Goal: Check status: Check status

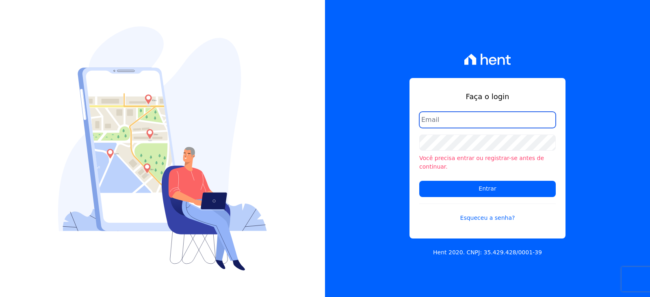
click at [458, 127] on input "email" at bounding box center [488, 120] width 137 height 16
paste input "[EMAIL_ADDRESS][DOMAIN_NAME]"
type input "[EMAIL_ADDRESS][DOMAIN_NAME]"
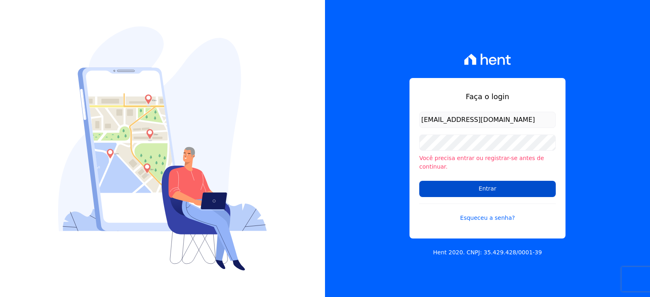
click at [459, 185] on input "Entrar" at bounding box center [488, 189] width 137 height 16
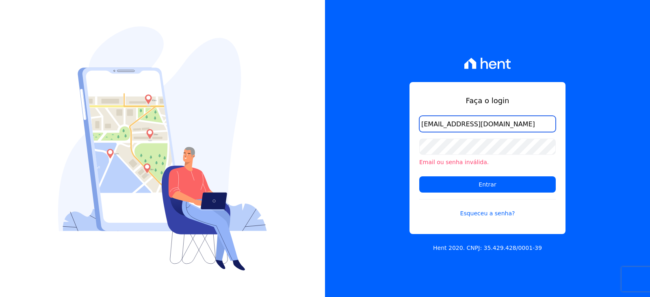
click at [496, 118] on input "[EMAIL_ADDRESS][DOMAIN_NAME]" at bounding box center [488, 124] width 137 height 16
drag, startPoint x: 474, startPoint y: 123, endPoint x: 518, endPoint y: 124, distance: 43.9
click at [518, 124] on input "[EMAIL_ADDRESS][DOMAIN_NAME]" at bounding box center [488, 124] width 137 height 16
click at [524, 124] on input "vyviane.martins@gruporei.com.br" at bounding box center [488, 124] width 137 height 16
drag, startPoint x: 522, startPoint y: 122, endPoint x: 472, endPoint y: 124, distance: 50.4
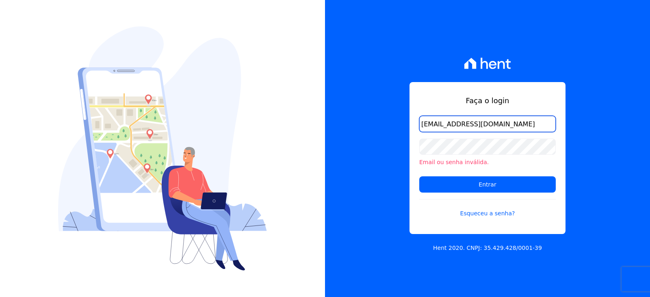
click at [472, 124] on input "vyviane.martins@gruporei.com.br" at bounding box center [488, 124] width 137 height 16
click at [451, 126] on input "vyviane.martins@gruporei.com.br" at bounding box center [488, 124] width 137 height 16
click at [518, 126] on input "vyviane.martins@gruporei.com.br" at bounding box center [488, 124] width 137 height 16
drag, startPoint x: 525, startPoint y: 126, endPoint x: 472, endPoint y: 130, distance: 53.4
click at [472, 130] on input "vyviane.martins@gruporei.com.br" at bounding box center [488, 124] width 137 height 16
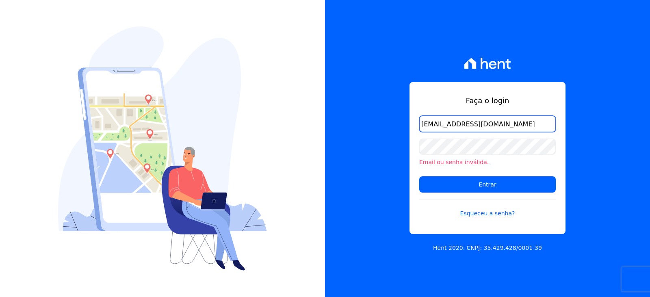
click at [522, 130] on input "vyviane.martins@gruporei.com.br" at bounding box center [488, 124] width 137 height 16
drag, startPoint x: 506, startPoint y: 124, endPoint x: 337, endPoint y: 123, distance: 169.5
click at [355, 124] on div "Faça o login vyviane.martins@gmail.com Email ou senha inválida. Entrar Esqueceu…" at bounding box center [487, 148] width 325 height 297
paste input "gruporei"
type input "[EMAIL_ADDRESS][DOMAIN_NAME]"
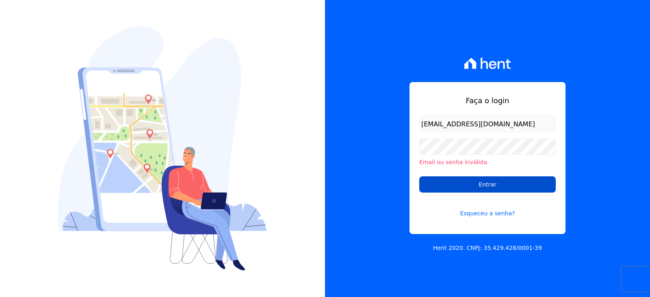
click at [453, 187] on input "Entrar" at bounding box center [488, 184] width 137 height 16
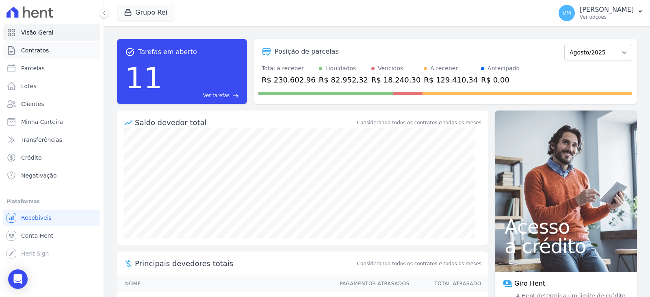
click at [43, 52] on span "Contratos" at bounding box center [35, 50] width 28 height 8
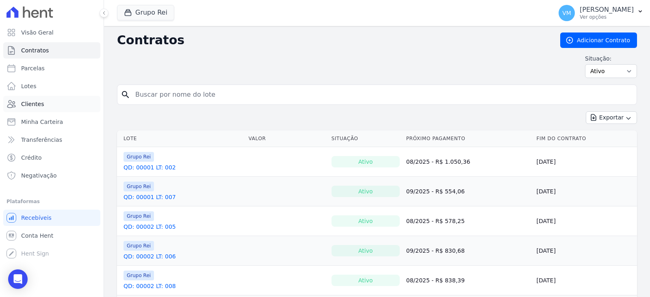
click at [39, 103] on span "Clientes" at bounding box center [32, 104] width 23 height 8
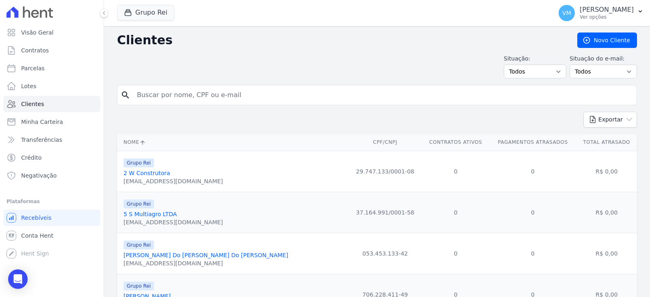
click at [190, 99] on input "search" at bounding box center [383, 95] width 502 height 16
click at [214, 94] on input "search" at bounding box center [383, 95] width 502 height 16
paste input "35027444168"
type input "35027444168"
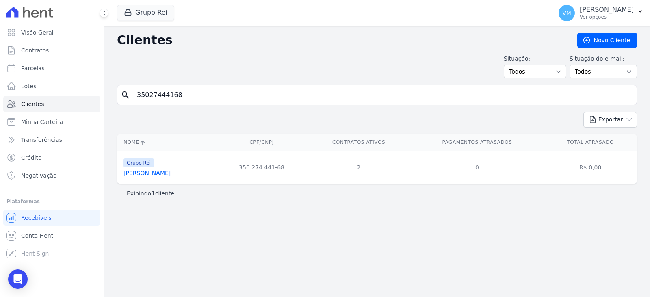
click at [154, 173] on link "[PERSON_NAME]" at bounding box center [147, 173] width 47 height 7
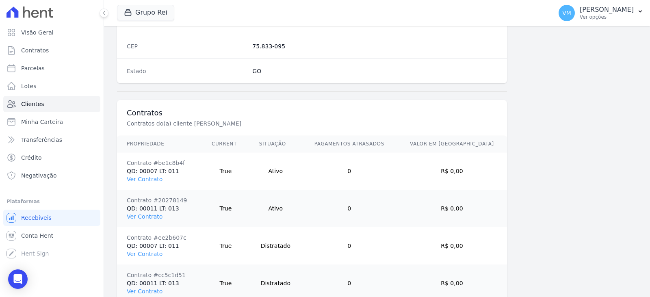
scroll to position [576, 0]
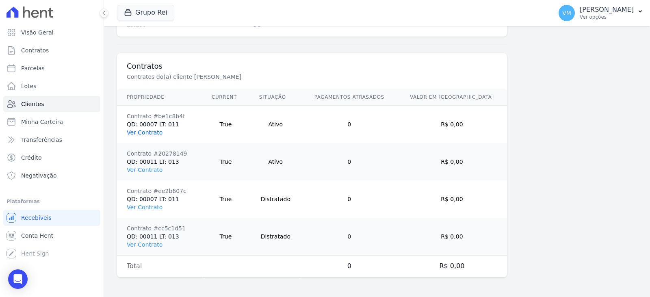
click at [153, 133] on link "Ver Contrato" at bounding box center [145, 132] width 36 height 7
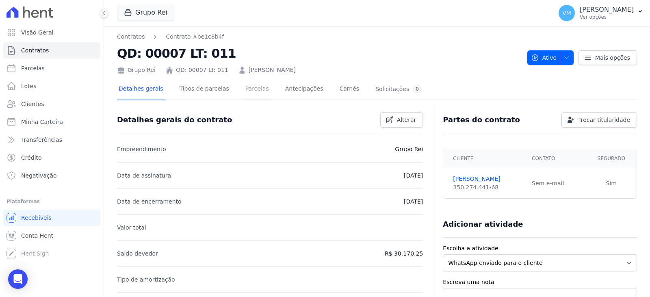
click at [244, 93] on link "Parcelas" at bounding box center [257, 90] width 27 height 22
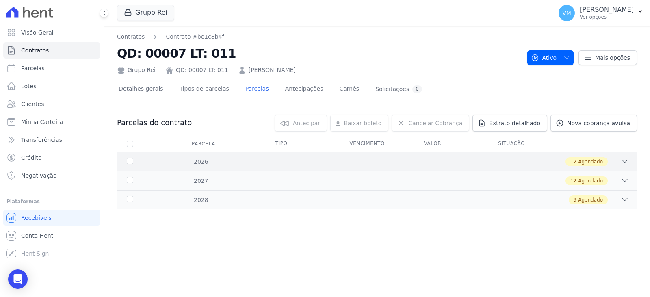
click at [129, 162] on div "2026" at bounding box center [148, 162] width 46 height 9
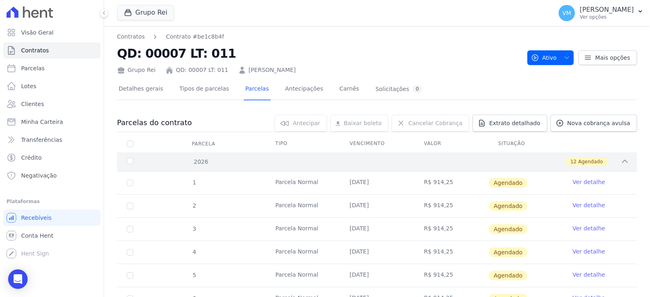
click at [129, 162] on div "2026" at bounding box center [148, 162] width 46 height 9
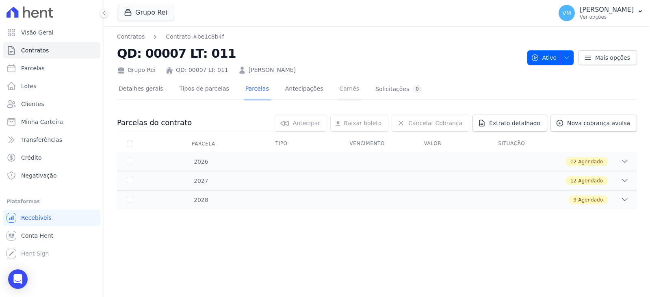
click at [339, 89] on link "Carnês" at bounding box center [349, 90] width 23 height 22
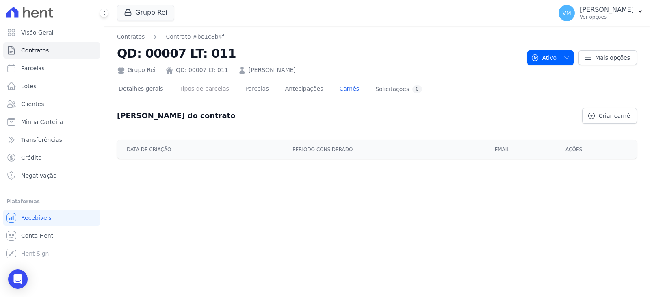
click at [203, 91] on link "Tipos de parcelas" at bounding box center [204, 90] width 53 height 22
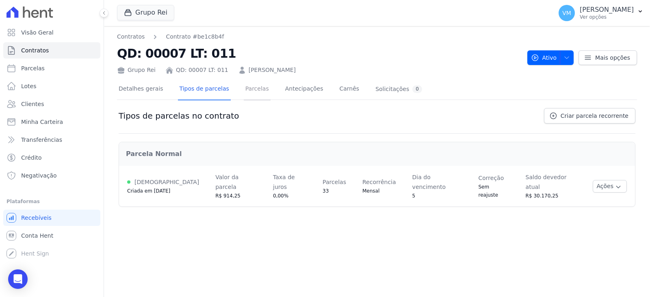
click at [250, 87] on link "Parcelas" at bounding box center [257, 90] width 27 height 22
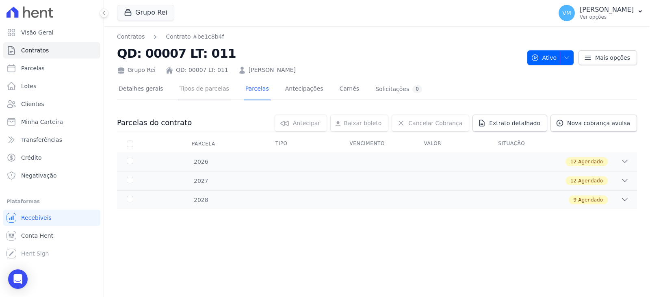
click at [202, 92] on link "Tipos de parcelas" at bounding box center [204, 90] width 53 height 22
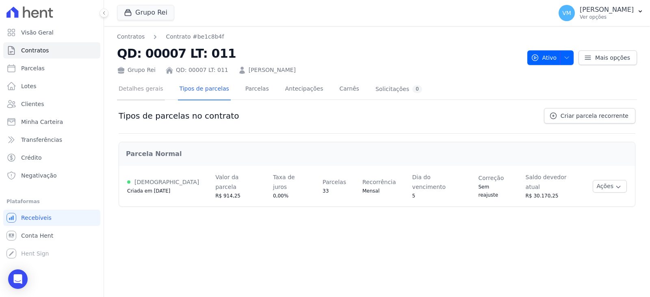
click at [134, 89] on link "Detalhes gerais" at bounding box center [141, 90] width 48 height 22
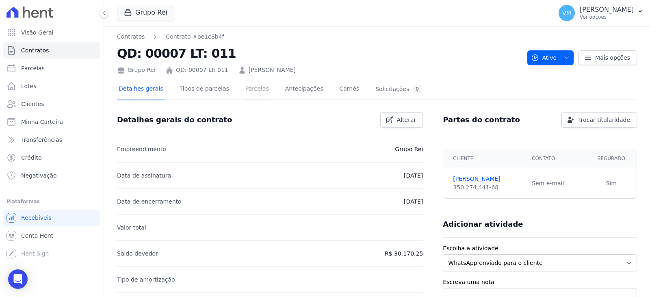
click at [244, 90] on link "Parcelas" at bounding box center [257, 90] width 27 height 22
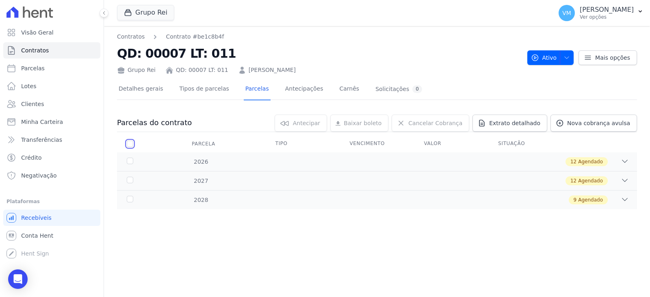
click at [130, 144] on input "checkbox" at bounding box center [130, 144] width 7 height 7
checkbox input "true"
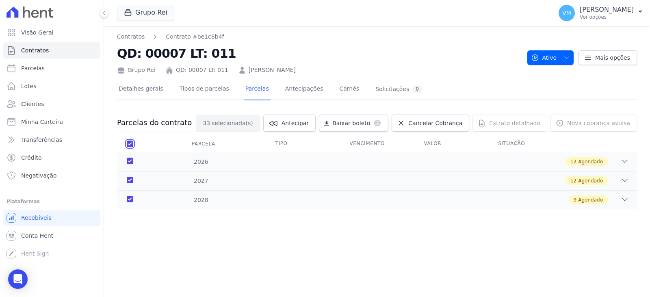
click at [130, 144] on input "checkbox" at bounding box center [130, 144] width 7 height 7
checkbox input "false"
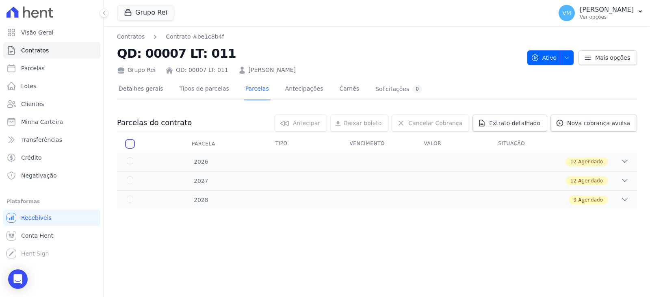
click at [133, 143] on input "checkbox" at bounding box center [130, 144] width 7 height 7
checkbox input "true"
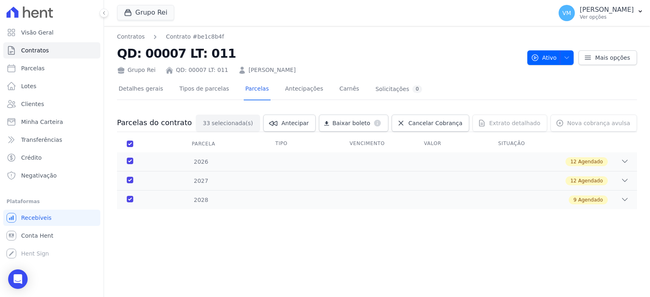
click at [133, 143] on th "Parcela" at bounding box center [130, 143] width 26 height 17
click at [129, 144] on input "checkbox" at bounding box center [130, 144] width 7 height 7
checkbox input "false"
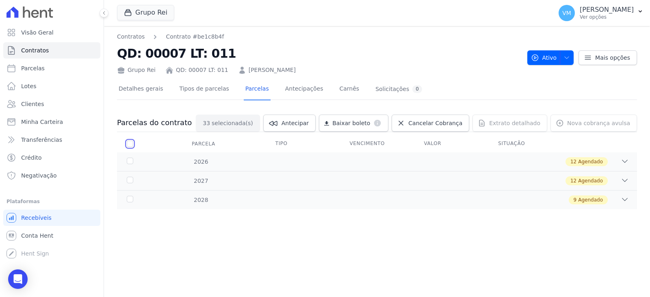
checkbox input "false"
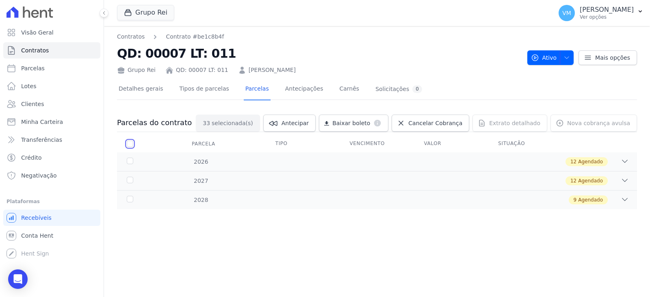
checkbox input "false"
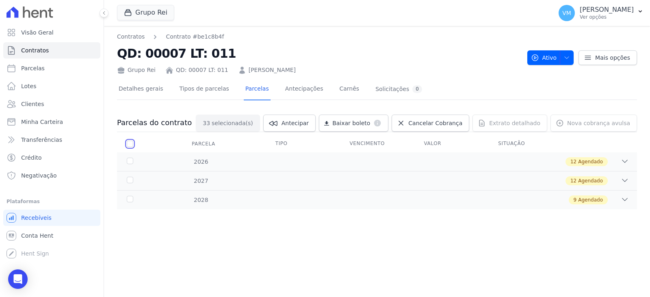
checkbox input "false"
click at [629, 162] on icon at bounding box center [625, 161] width 8 height 8
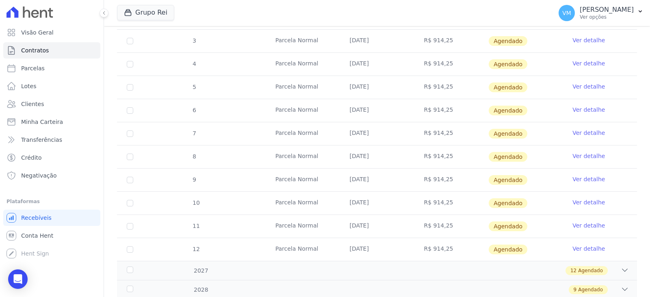
scroll to position [215, 0]
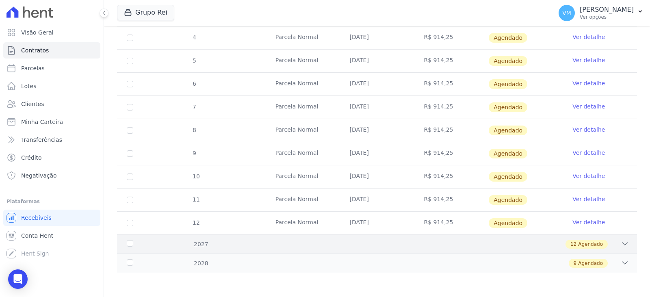
click at [613, 249] on div "2027 12 Agendado" at bounding box center [377, 244] width 520 height 19
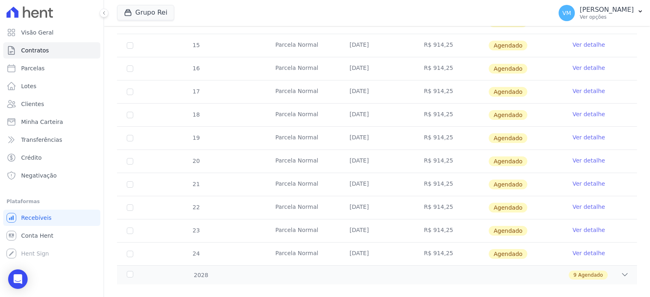
scroll to position [493, 0]
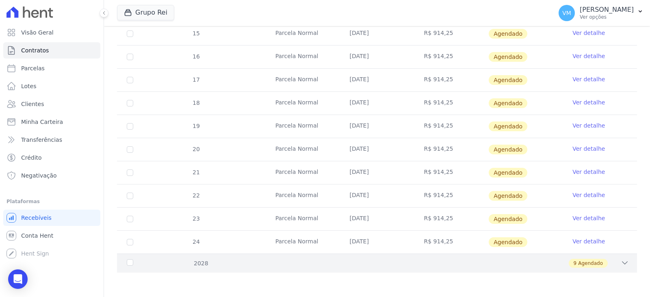
click at [604, 265] on div "9 Agendado" at bounding box center [402, 263] width 453 height 9
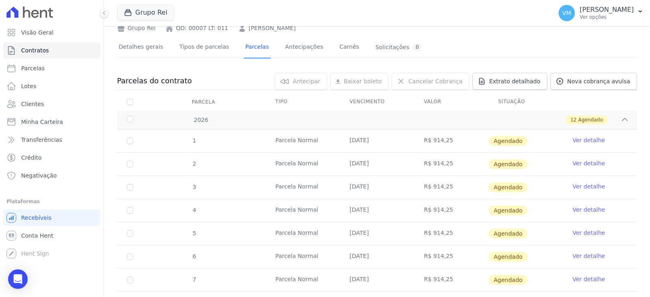
scroll to position [0, 0]
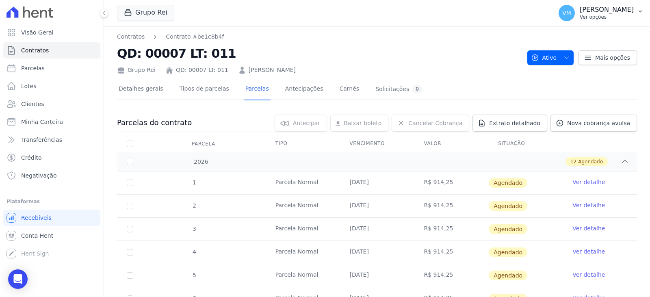
click at [613, 13] on p "[PERSON_NAME]" at bounding box center [607, 10] width 54 height 8
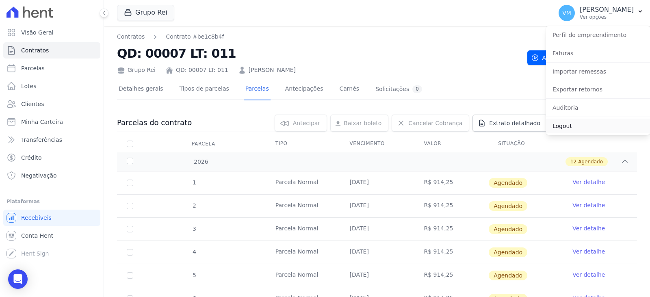
drag, startPoint x: 571, startPoint y: 128, endPoint x: 450, endPoint y: 87, distance: 127.0
click at [570, 128] on link "Logout" at bounding box center [598, 126] width 104 height 15
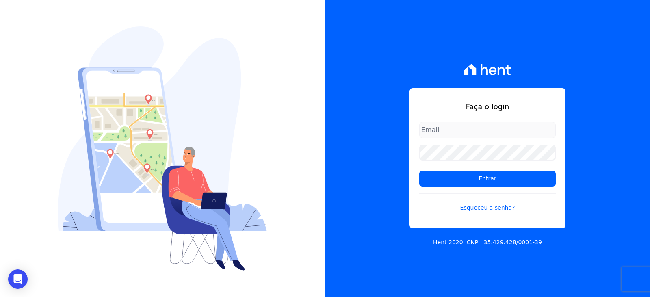
type input "[EMAIL_ADDRESS][DOMAIN_NAME]"
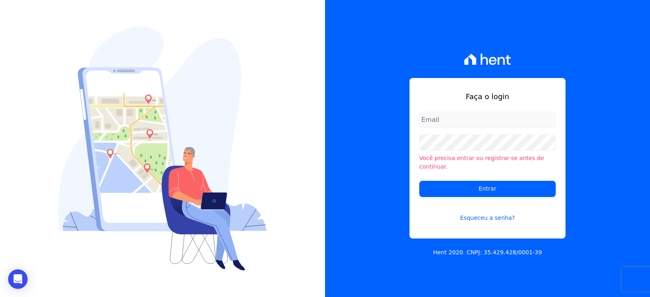
type input "[EMAIL_ADDRESS][DOMAIN_NAME]"
